Goal: Contribute content

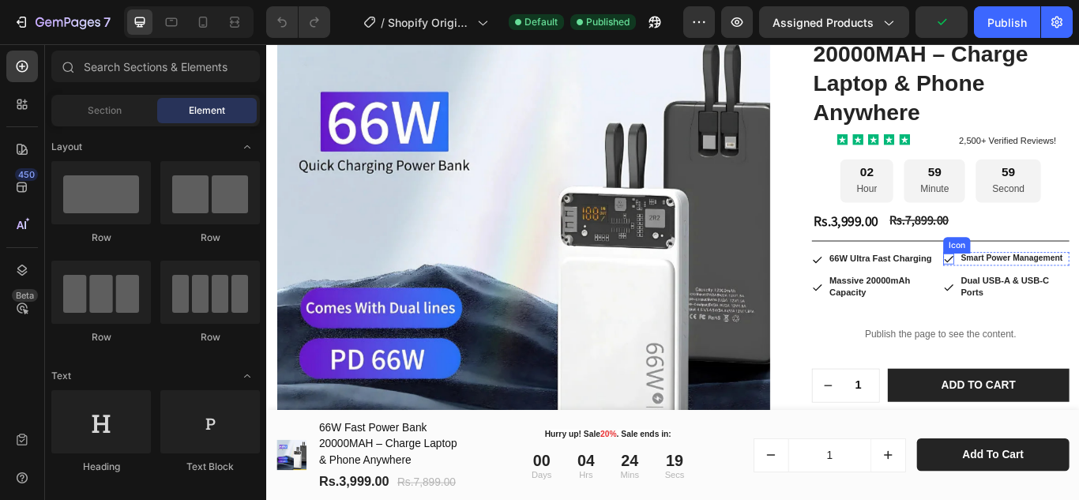
scroll to position [237, 0]
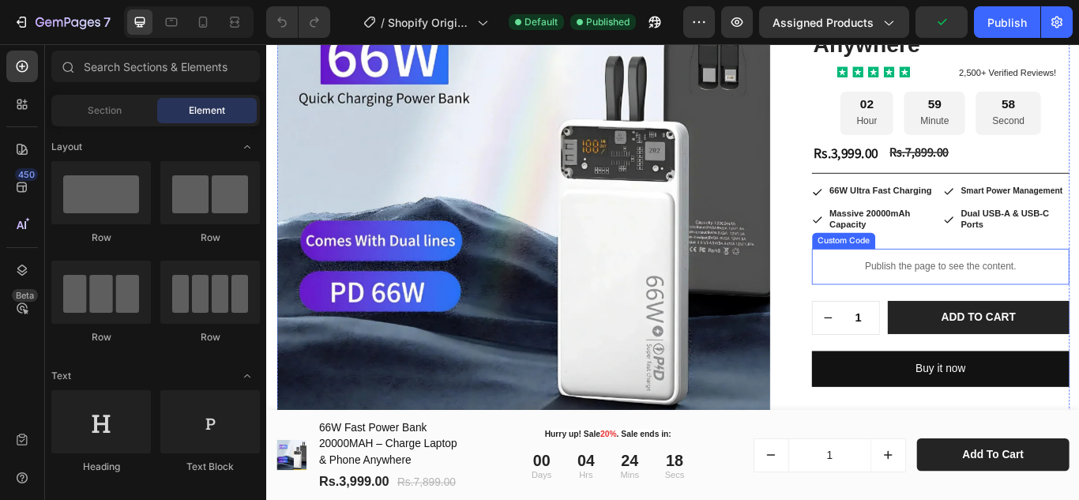
click at [1010, 306] on p "Publish the page to see the content." at bounding box center [1052, 303] width 300 height 17
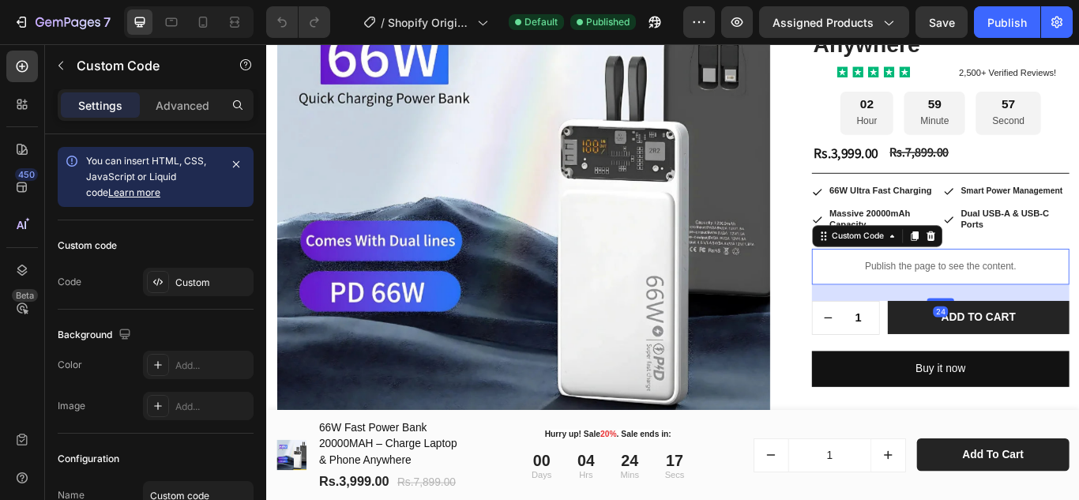
click at [955, 299] on p "Publish the page to see the content." at bounding box center [1052, 303] width 300 height 17
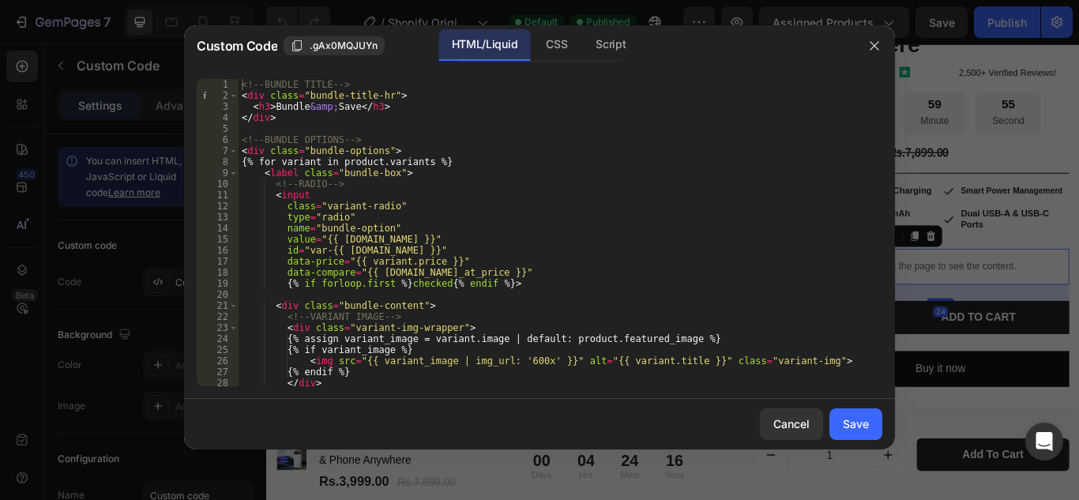
click at [428, 216] on div "<!-- BUNDLE TITLE --> < div class = "bundle-title-hr" > < h3 > Bundle &amp; Sav…" at bounding box center [555, 243] width 632 height 329
type textarea "</script>"
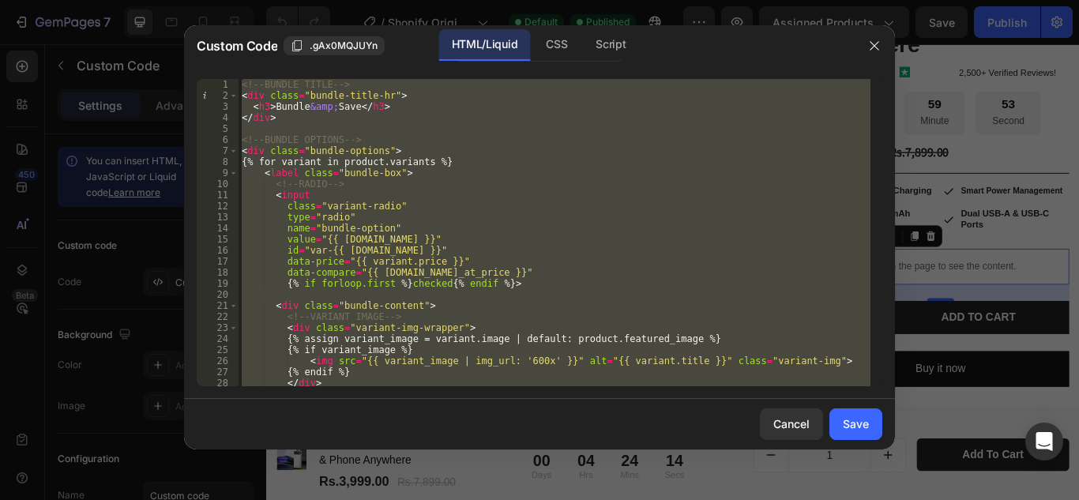
paste textarea
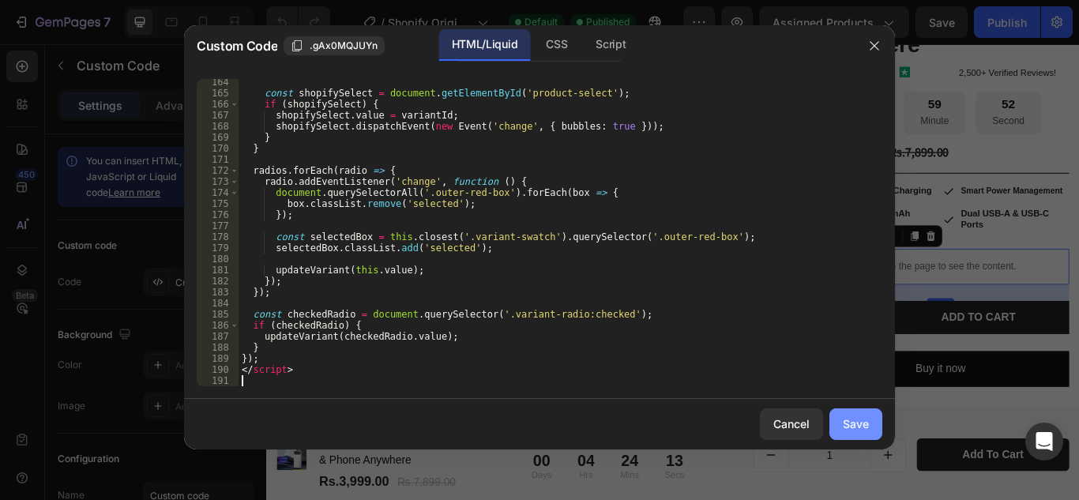
click at [863, 424] on div "Save" at bounding box center [856, 423] width 26 height 17
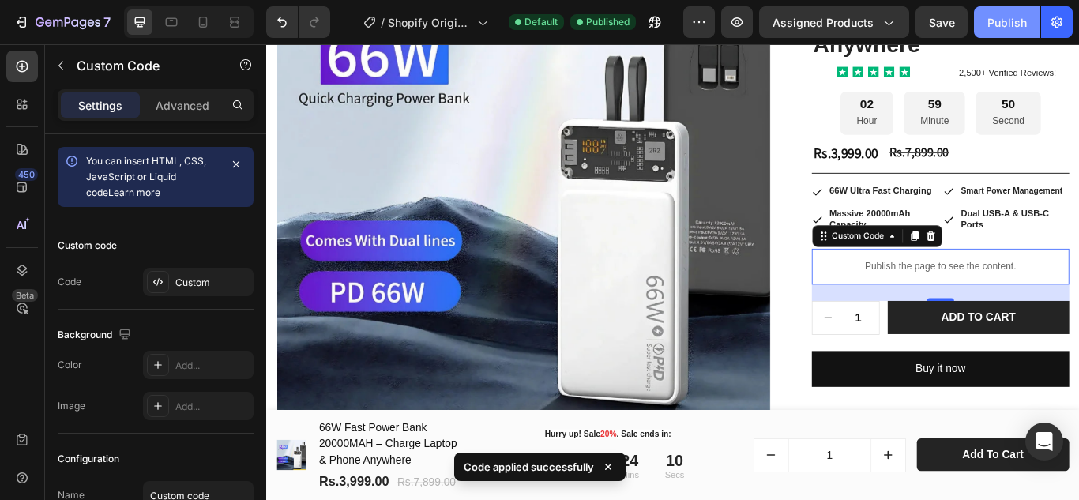
click at [1018, 24] on div "Publish" at bounding box center [1006, 22] width 39 height 17
